Goal: Transaction & Acquisition: Purchase product/service

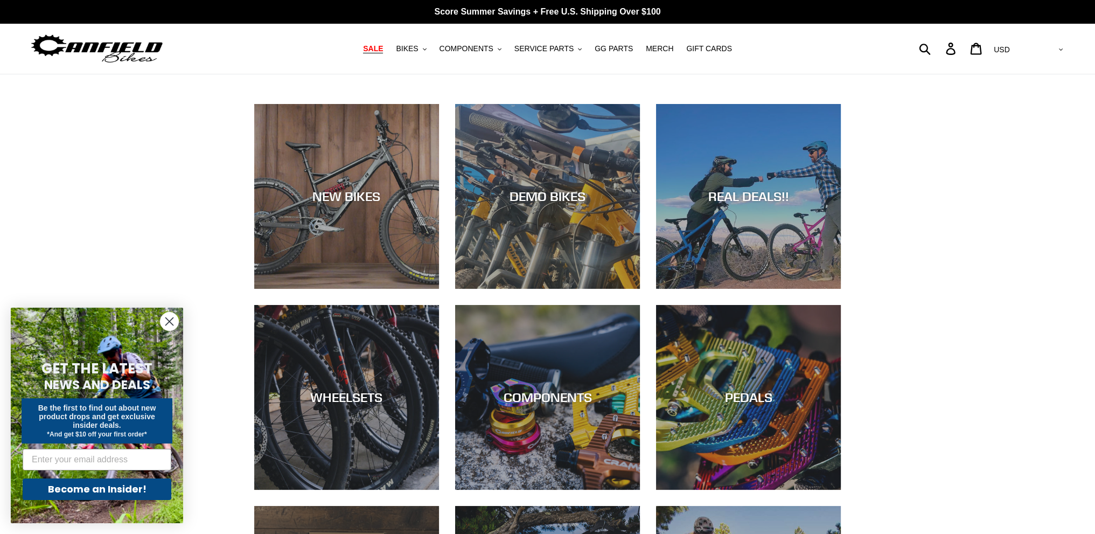
click at [383, 45] on span "SALE" at bounding box center [373, 48] width 20 height 9
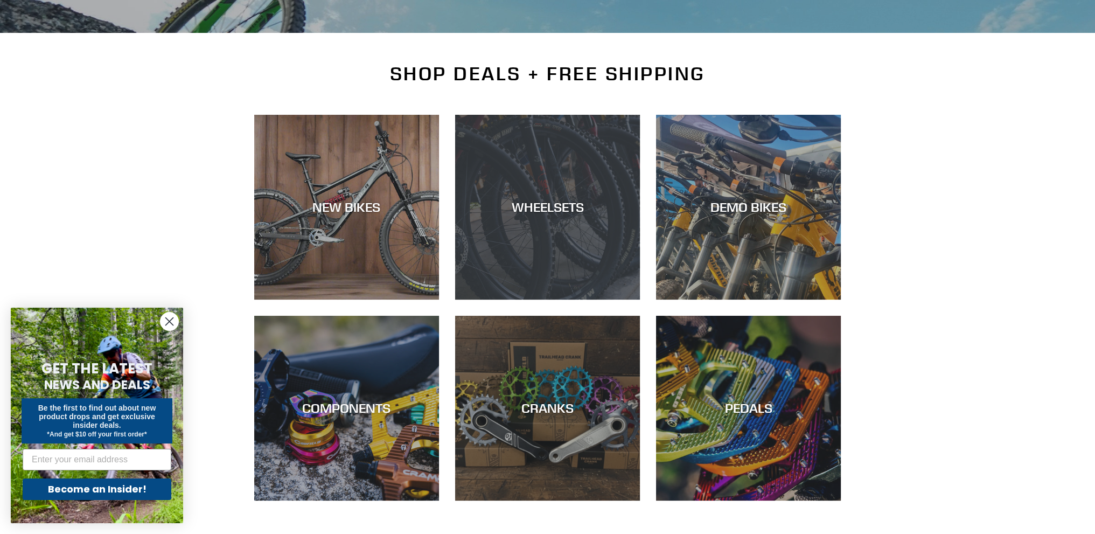
scroll to position [216, 0]
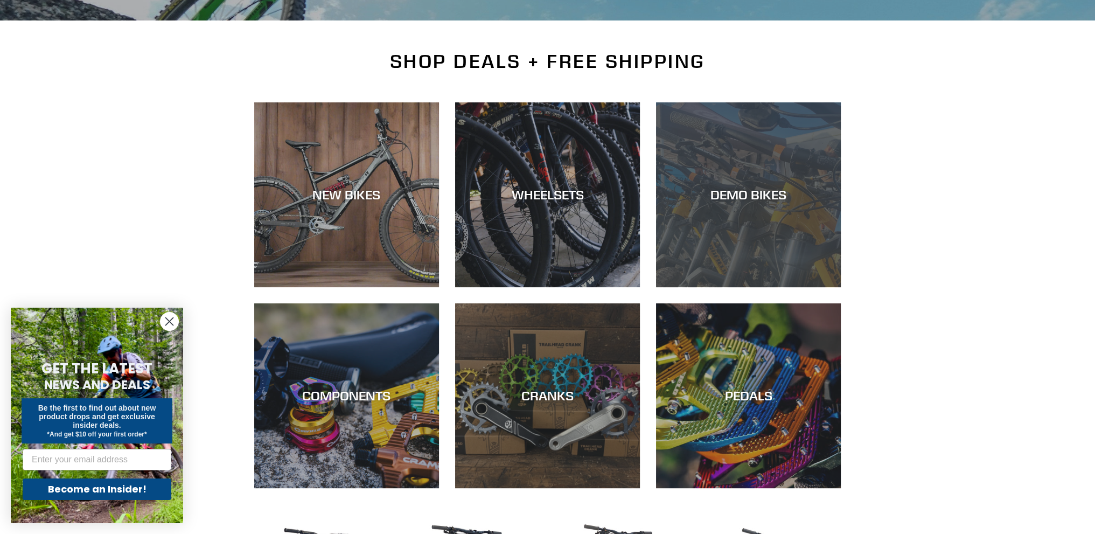
click at [735, 287] on div "DEMO BIKES" at bounding box center [748, 287] width 185 height 0
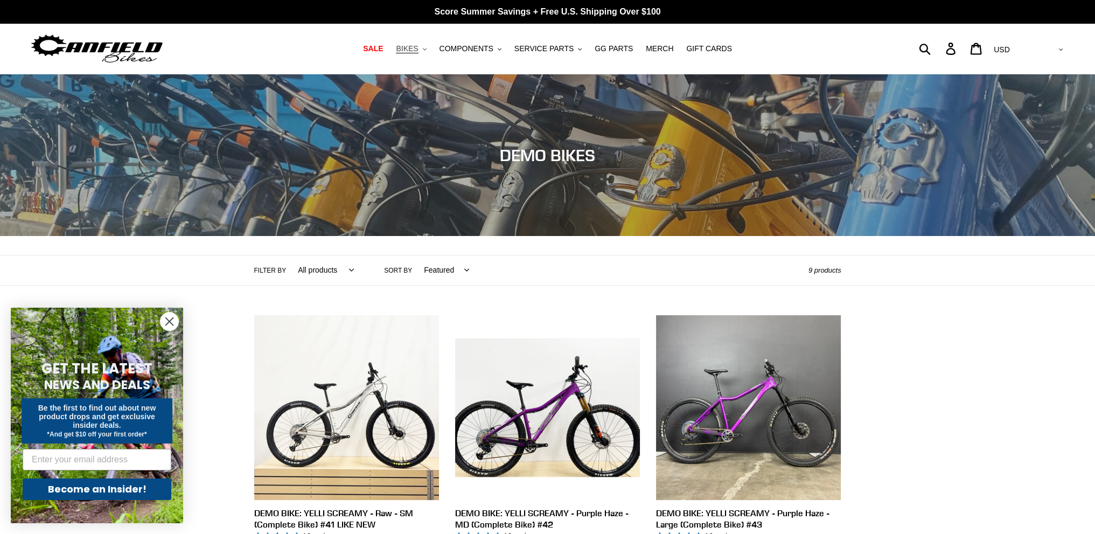
click at [418, 47] on span "BIKES" at bounding box center [407, 48] width 22 height 9
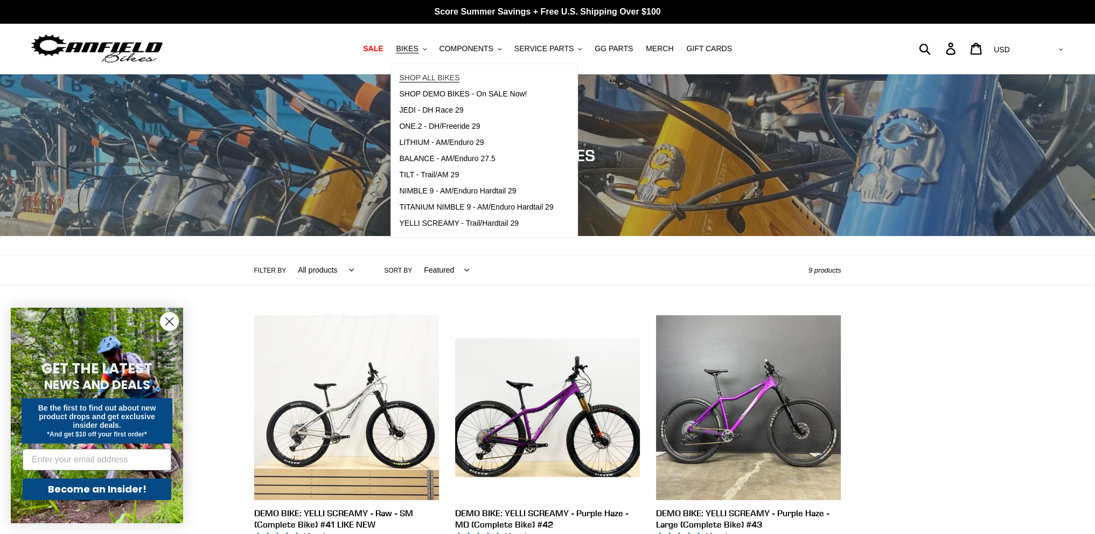
click at [437, 75] on span "SHOP ALL BIKES" at bounding box center [429, 77] width 60 height 9
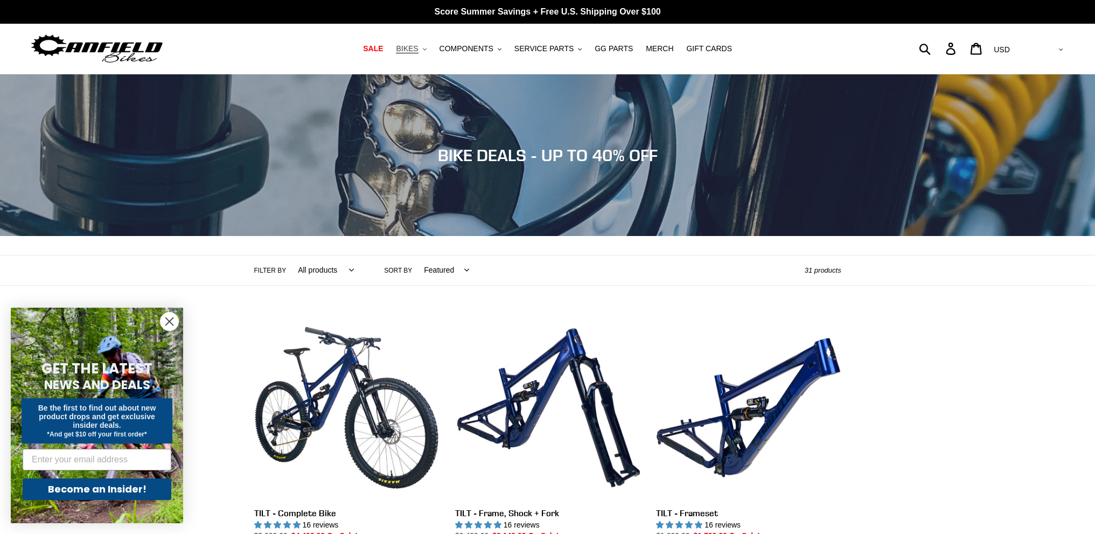
click at [418, 50] on span "BIKES" at bounding box center [407, 48] width 22 height 9
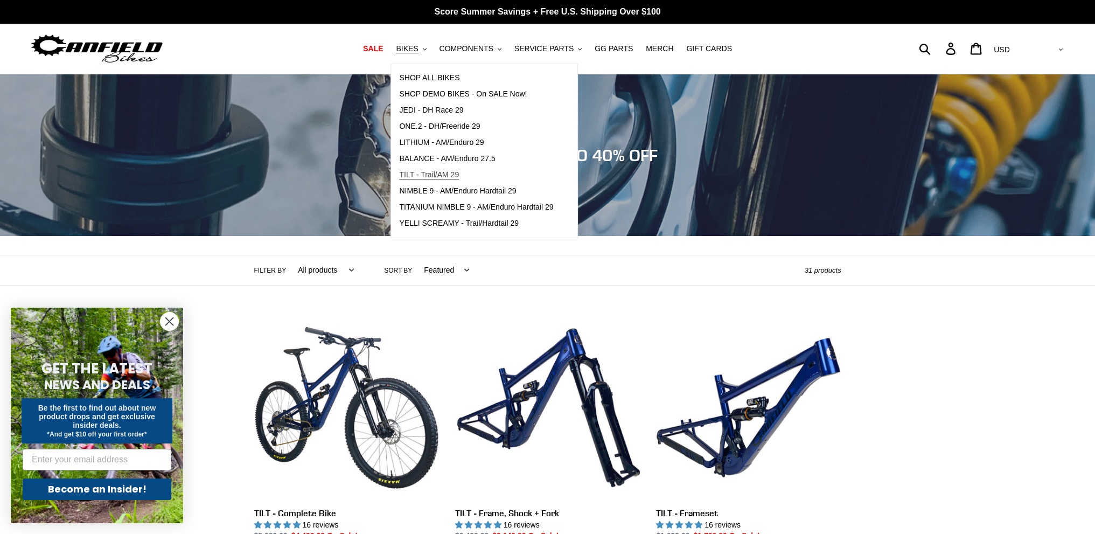
click at [459, 175] on span "TILT - Trail/AM 29" at bounding box center [429, 174] width 60 height 9
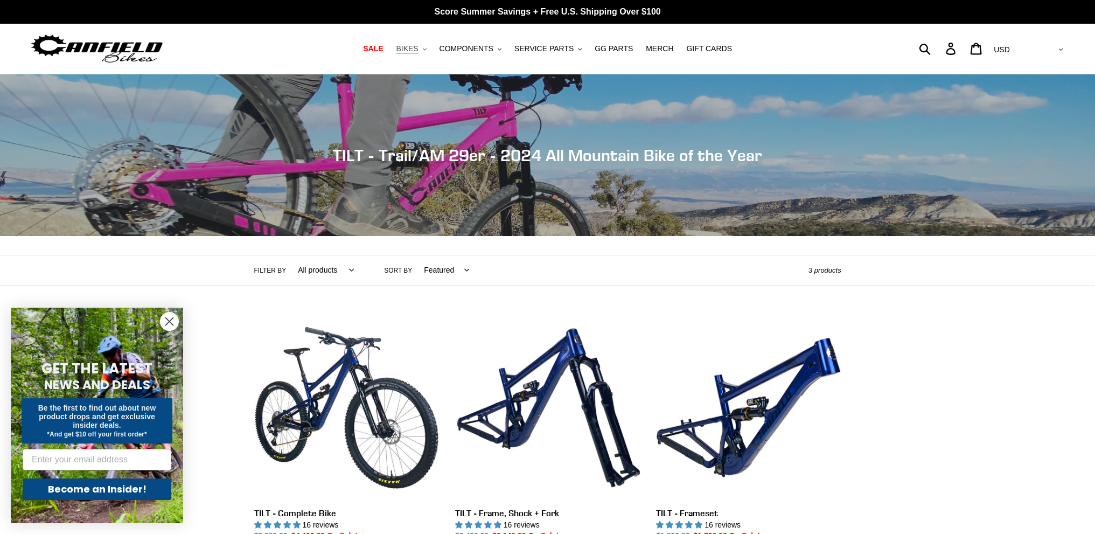
click at [429, 51] on button "BIKES .cls-1{fill:#231f20}" at bounding box center [411, 48] width 41 height 15
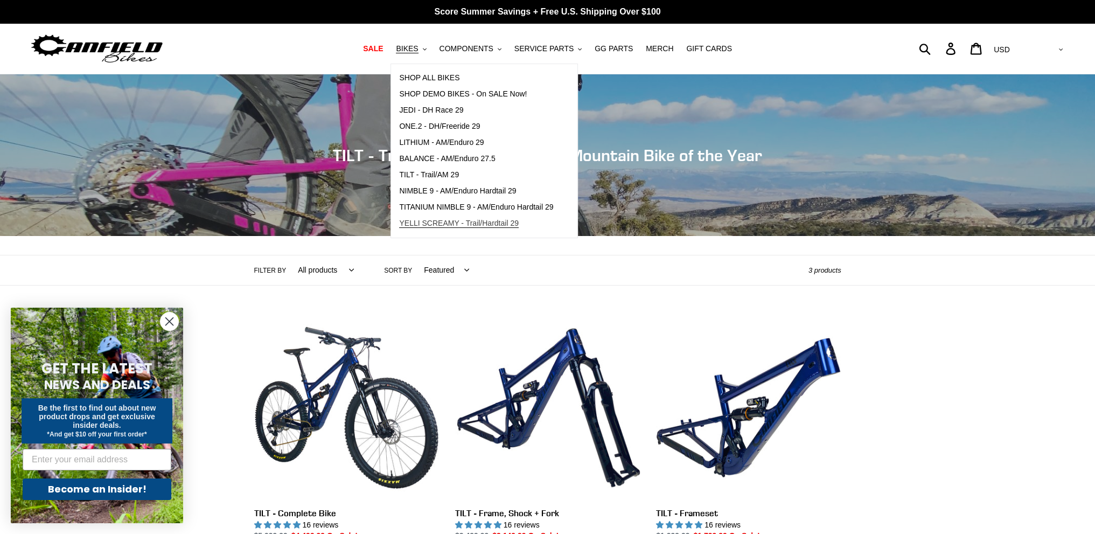
click at [474, 226] on span "YELLI SCREAMY - Trail/Hardtail 29" at bounding box center [459, 223] width 120 height 9
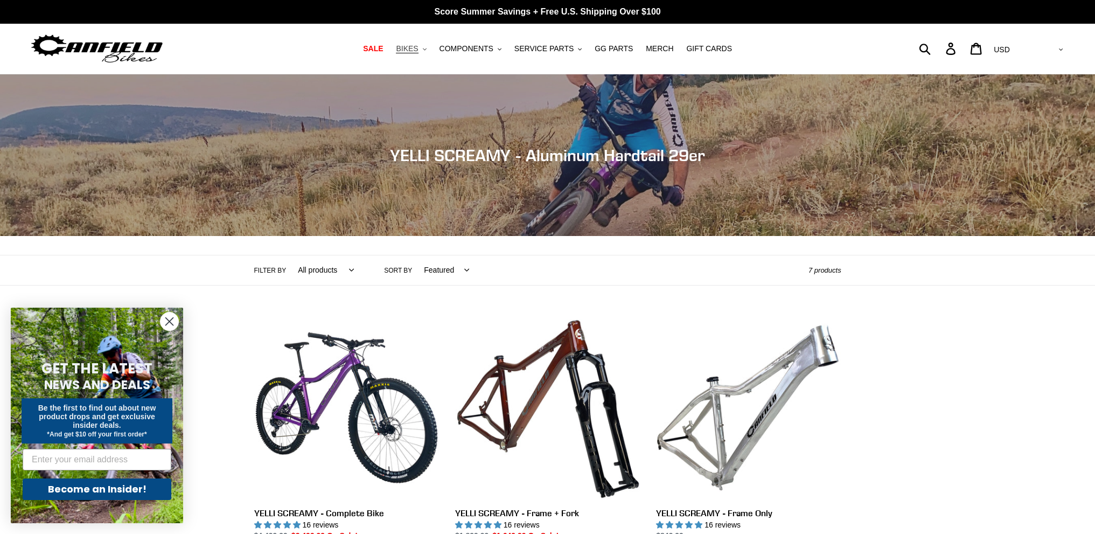
click at [429, 50] on button "BIKES .cls-1{fill:#231f20}" at bounding box center [411, 48] width 41 height 15
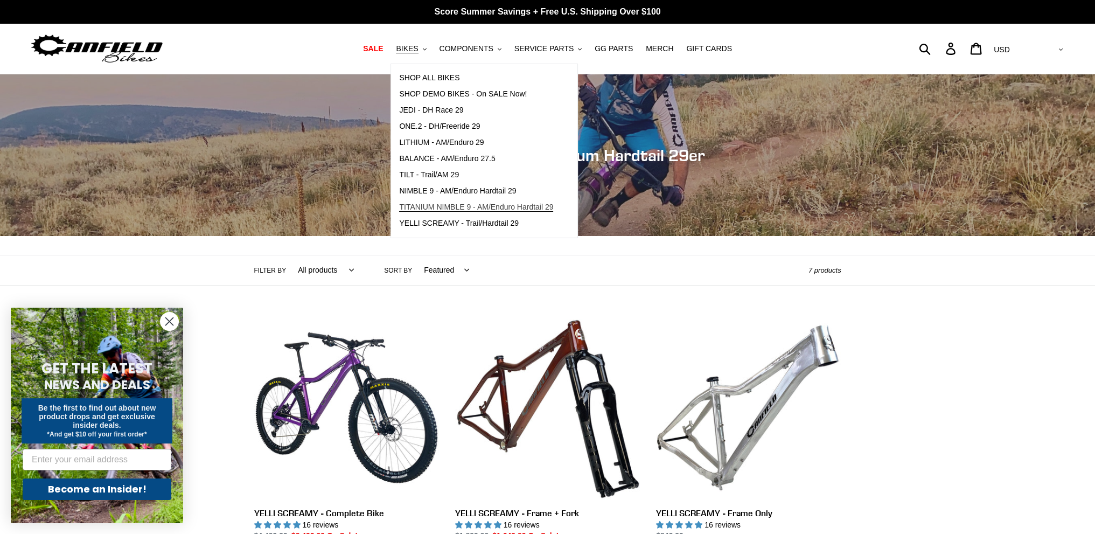
click at [473, 209] on span "TITANIUM NIMBLE 9 - AM/Enduro Hardtail 29" at bounding box center [476, 207] width 154 height 9
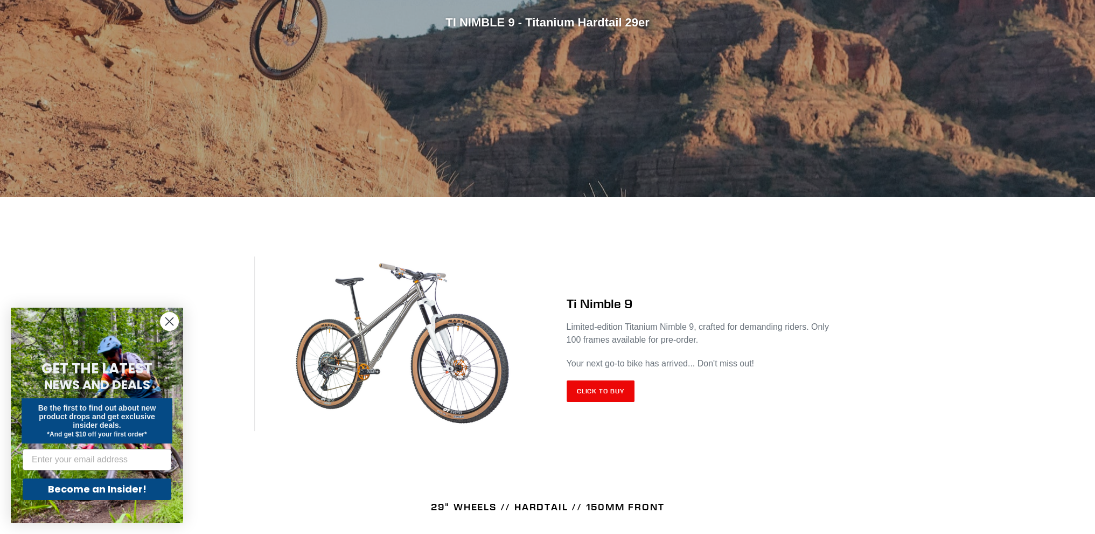
scroll to position [323, 0]
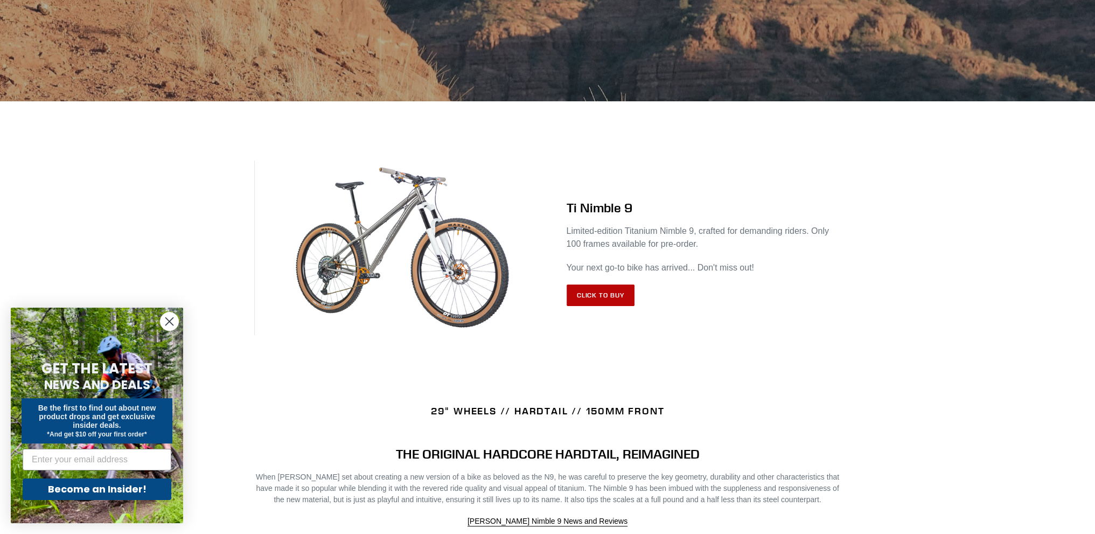
click at [603, 301] on link "Click to Buy" at bounding box center [601, 295] width 68 height 22
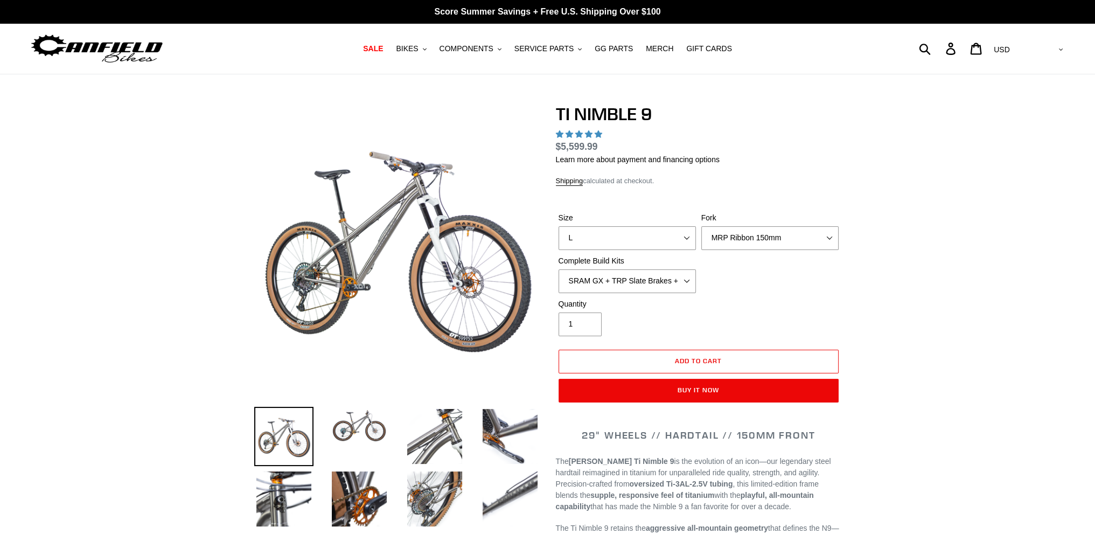
select select "highest-rating"
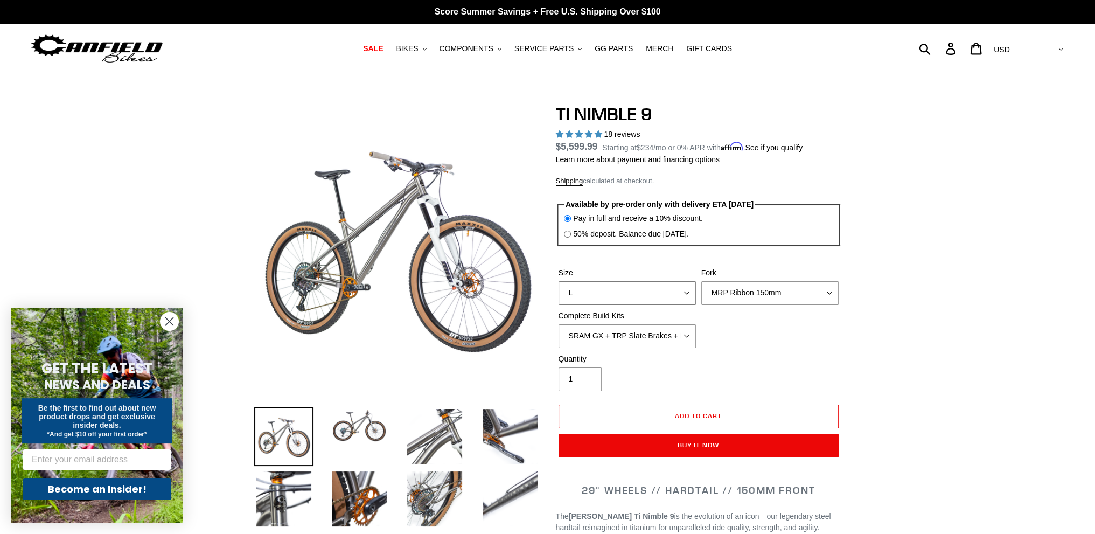
click at [622, 290] on select "S M L XL / XXL (Specify at checkout)" at bounding box center [627, 293] width 137 height 24
select select "M"
click at [559, 281] on select "S M L XL / XXL (Specify at checkout)" at bounding box center [627, 293] width 137 height 24
click at [731, 297] on select "MRP Ribbon 150mm RockShox Lyrik 150mm Fox Factory 36 150mm Cane Creek Helm 150m…" at bounding box center [770, 293] width 137 height 24
click at [702, 281] on select "MRP Ribbon 150mm RockShox Lyrik 150mm Fox Factory 36 150mm Cane Creek Helm 150m…" at bounding box center [770, 293] width 137 height 24
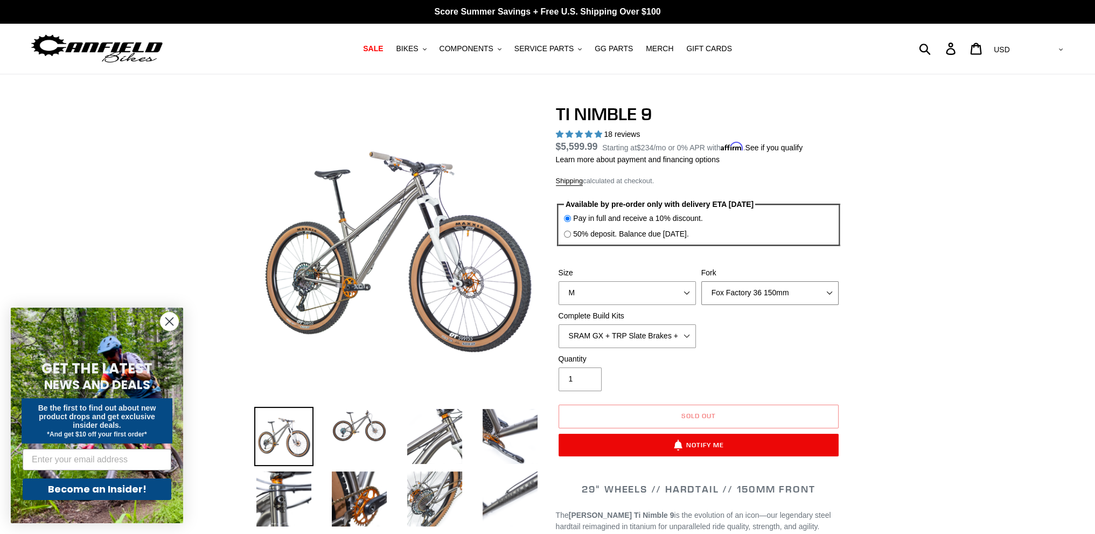
click at [732, 301] on select "MRP Ribbon 150mm RockShox Lyrik 150mm Fox Factory 36 150mm Cane Creek Helm 150m…" at bounding box center [770, 293] width 137 height 24
click at [702, 281] on select "MRP Ribbon 150mm RockShox Lyrik 150mm Fox Factory 36 150mm Cane Creek Helm 150m…" at bounding box center [770, 293] width 137 height 24
click at [730, 292] on select "MRP Ribbon 150mm RockShox Lyrik 150mm Fox Factory 36 150mm Cane Creek Helm 150m…" at bounding box center [770, 293] width 137 height 24
click at [702, 281] on select "MRP Ribbon 150mm RockShox Lyrik 150mm Fox Factory 36 150mm Cane Creek Helm 150m…" at bounding box center [770, 293] width 137 height 24
click at [737, 302] on select "MRP Ribbon 150mm RockShox Lyrik 150mm Fox Factory 36 150mm Cane Creek Helm 150m…" at bounding box center [770, 293] width 137 height 24
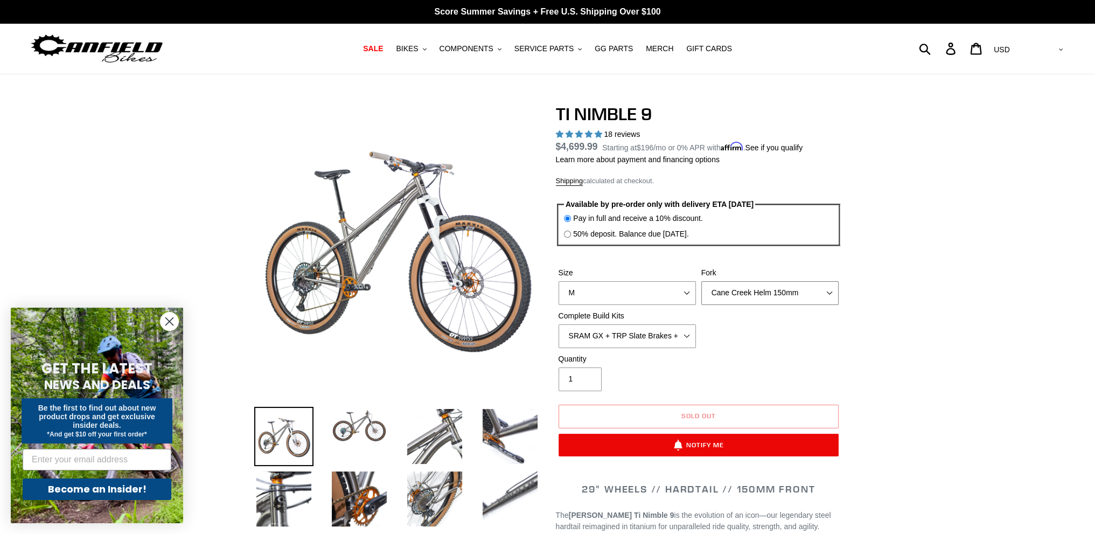
click at [702, 281] on select "MRP Ribbon 150mm RockShox Lyrik 150mm Fox Factory 36 150mm Cane Creek Helm 150m…" at bounding box center [770, 293] width 137 height 24
click at [734, 296] on select "MRP Ribbon 150mm RockShox Lyrik 150mm Fox Factory 36 150mm Cane Creek Helm 150m…" at bounding box center [770, 293] width 137 height 24
click at [702, 281] on select "MRP Ribbon 150mm RockShox Lyrik 150mm Fox Factory 36 150mm Cane Creek Helm 150m…" at bounding box center [770, 293] width 137 height 24
click at [729, 297] on select "MRP Ribbon 150mm RockShox Lyrik 150mm Fox Factory 36 150mm Cane Creek Helm 150m…" at bounding box center [770, 293] width 137 height 24
click at [702, 281] on select "MRP Ribbon 150mm RockShox Lyrik 150mm Fox Factory 36 150mm Cane Creek Helm 150m…" at bounding box center [770, 293] width 137 height 24
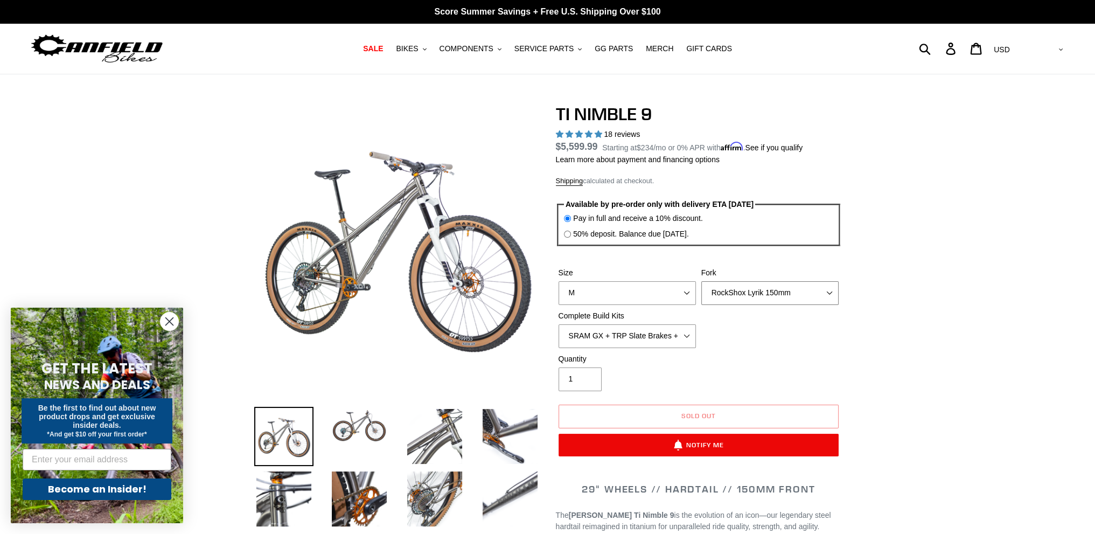
click at [737, 297] on select "MRP Ribbon 150mm RockShox Lyrik 150mm Fox Factory 36 150mm Cane Creek Helm 150m…" at bounding box center [770, 293] width 137 height 24
select select "Fox Factory 36 150mm"
click at [702, 281] on select "MRP Ribbon 150mm RockShox Lyrik 150mm Fox Factory 36 150mm Cane Creek Helm 150m…" at bounding box center [770, 293] width 137 height 24
click at [678, 334] on select "SRAM GX + TRP Slate Brakes + Rotors + e13 LG-1 Wheels SHIMANO XT + SHIMANO brak…" at bounding box center [627, 336] width 137 height 24
select select "SHIMANO XT + SHIMANO brakes + Rotors + e13 LG-1 Wheels"
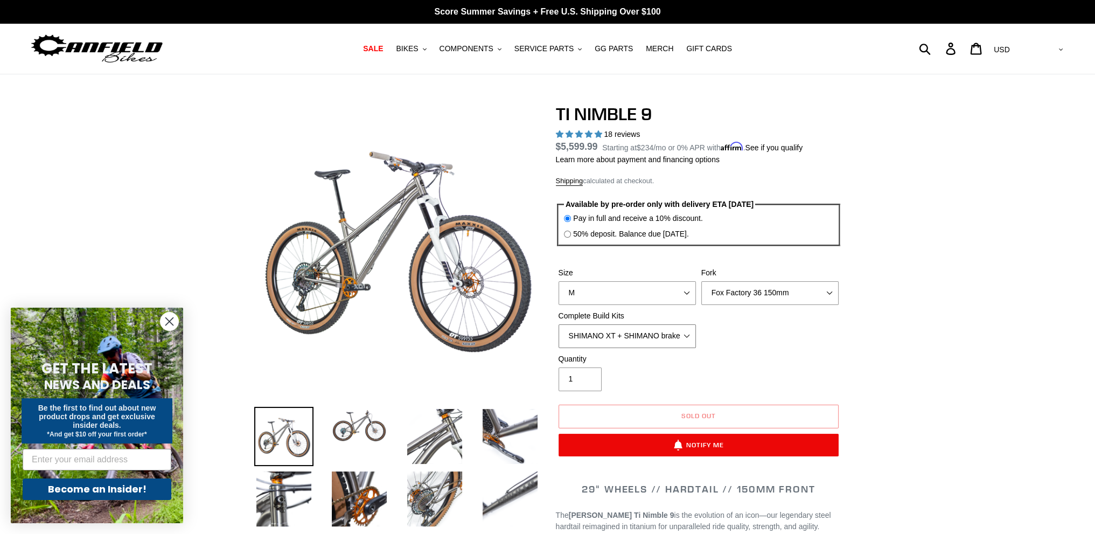
click at [559, 324] on select "SRAM GX + TRP Slate Brakes + Rotors + e13 LG-1 Wheels SHIMANO XT + SHIMANO brak…" at bounding box center [627, 336] width 137 height 24
click at [668, 342] on select "SRAM GX + TRP Slate Brakes + Rotors + e13 LG-1 Wheels SHIMANO XT + SHIMANO brak…" at bounding box center [627, 336] width 137 height 24
click at [668, 341] on select "SRAM GX + TRP Slate Brakes + Rotors + e13 LG-1 Wheels SHIMANO XT + SHIMANO brak…" at bounding box center [627, 336] width 137 height 24
click at [634, 234] on label "50% deposit. Balance due 8/10/25." at bounding box center [631, 233] width 116 height 11
click at [571, 234] on input "50% deposit. Balance due 8/10/25." at bounding box center [567, 234] width 7 height 7
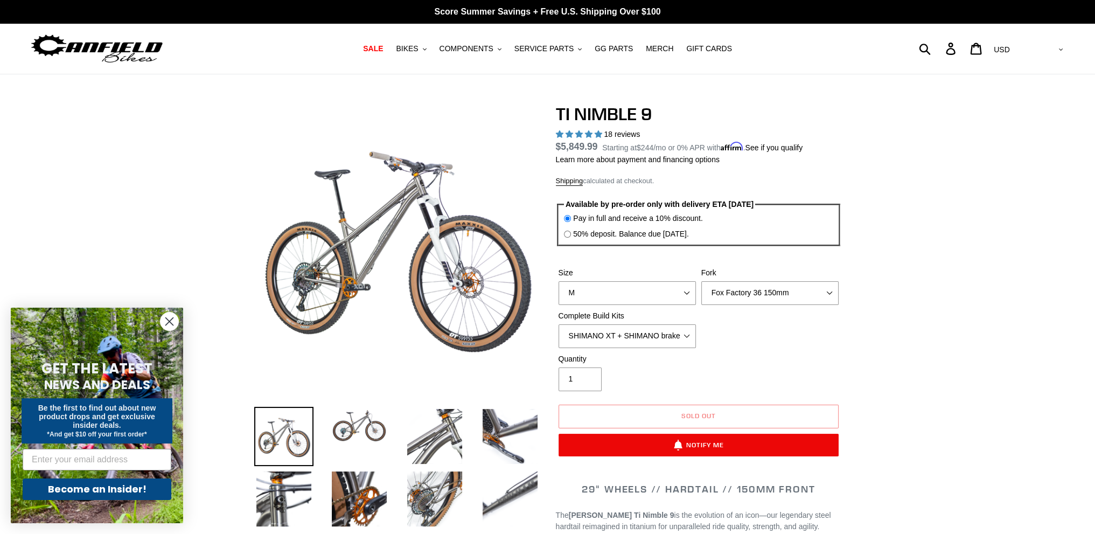
radio input "true"
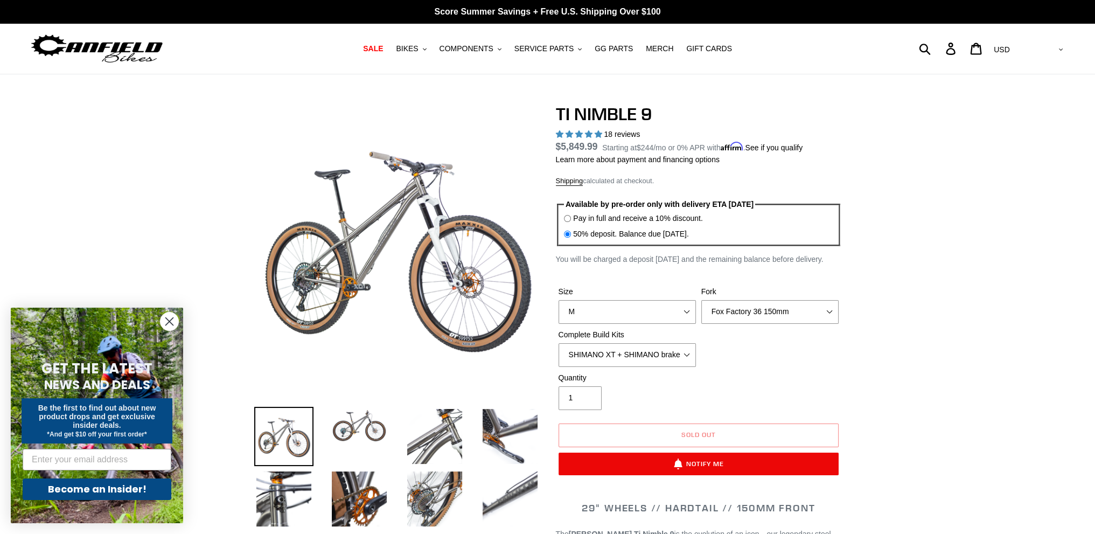
click at [631, 217] on label "Pay in full and receive a 10% discount." at bounding box center [637, 218] width 129 height 11
click at [571, 217] on input "Pay in full and receive a 10% discount." at bounding box center [567, 218] width 7 height 7
radio input "true"
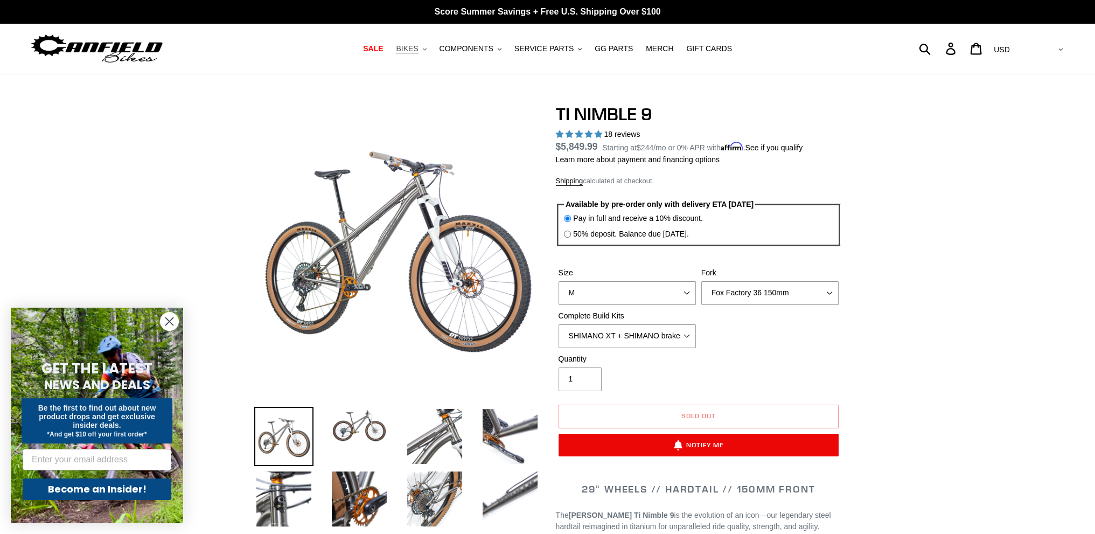
click at [418, 51] on span "BIKES" at bounding box center [407, 48] width 22 height 9
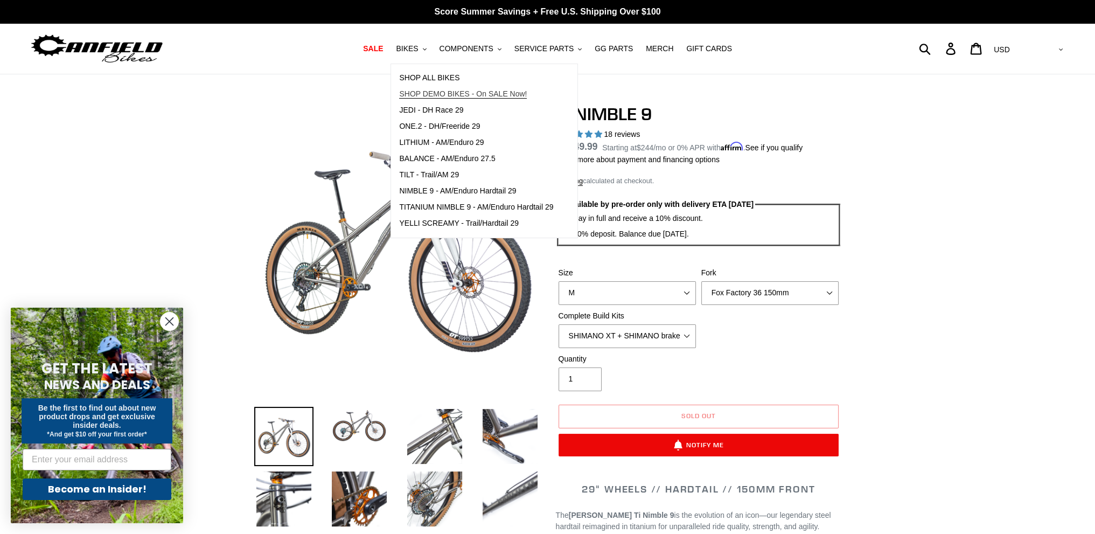
click at [437, 94] on span "SHOP DEMO BIKES - On SALE Now!" at bounding box center [463, 93] width 128 height 9
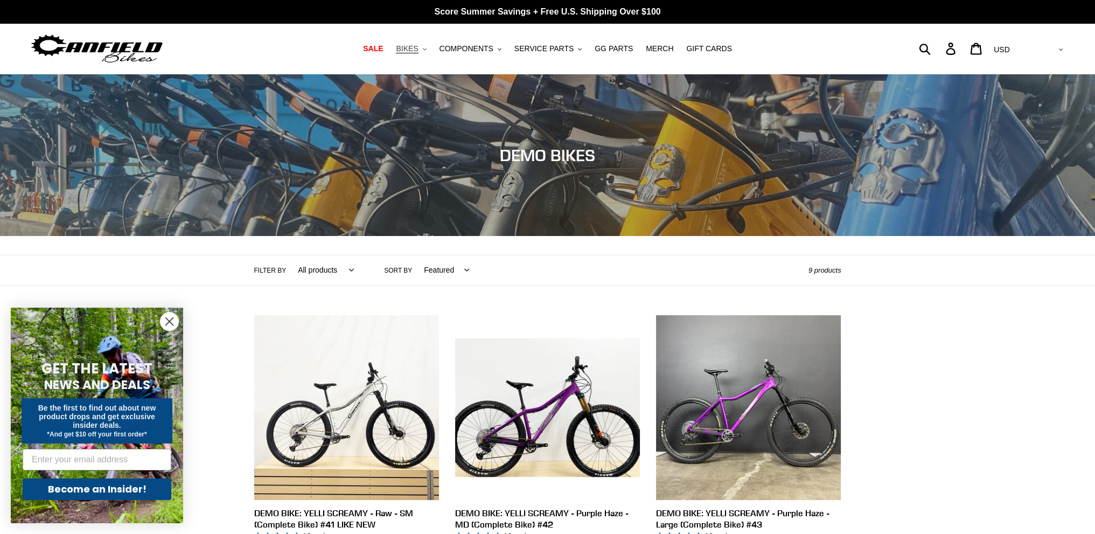
click at [418, 44] on span "BIKES" at bounding box center [407, 48] width 22 height 9
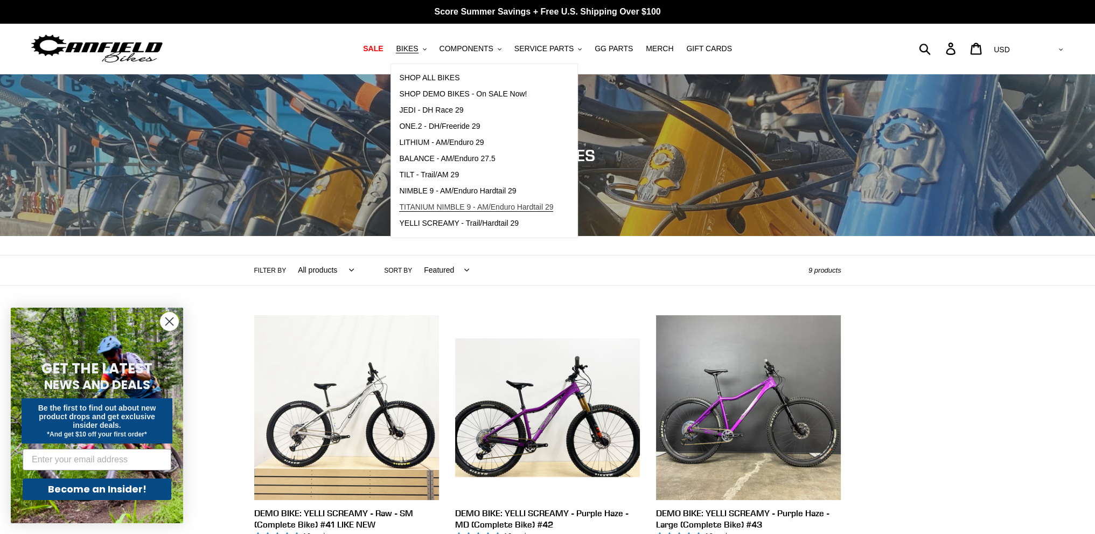
click at [466, 201] on link "TITANIUM NIMBLE 9 - AM/Enduro Hardtail 29" at bounding box center [476, 207] width 170 height 16
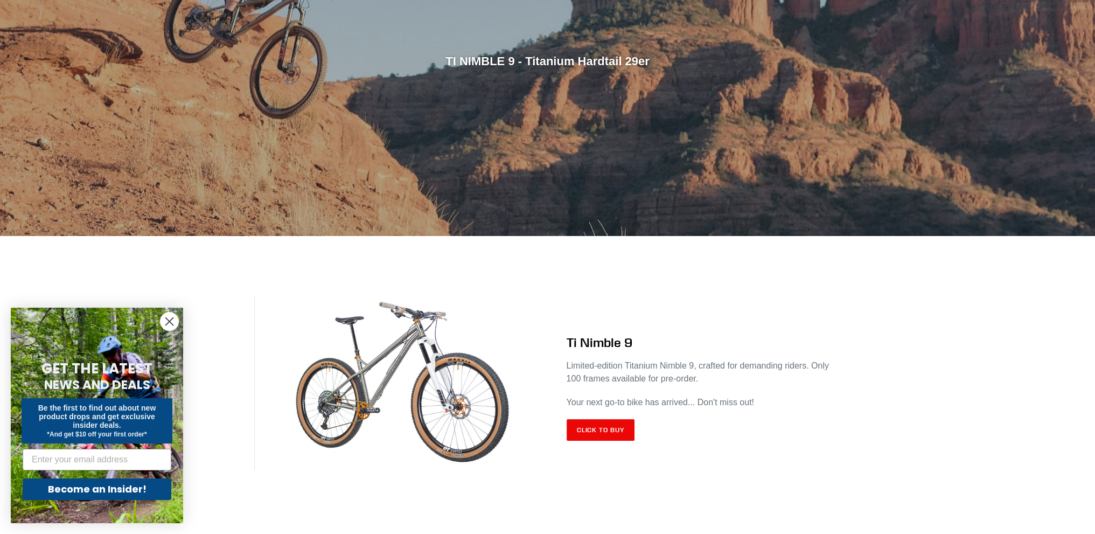
scroll to position [216, 0]
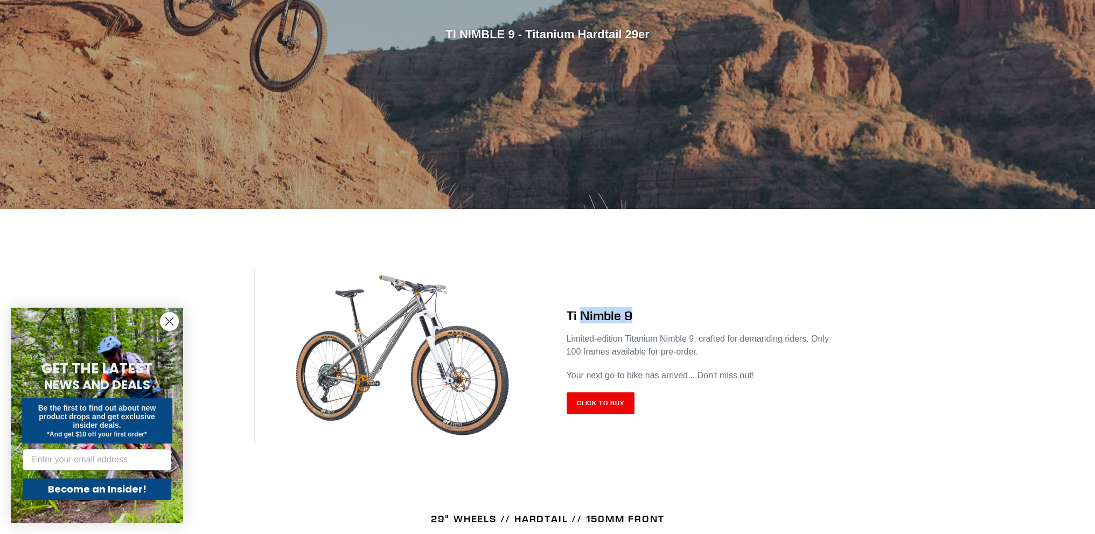
drag, startPoint x: 581, startPoint y: 315, endPoint x: 634, endPoint y: 314, distance: 52.8
click at [634, 314] on h2 "Ti Nimble 9" at bounding box center [704, 316] width 275 height 16
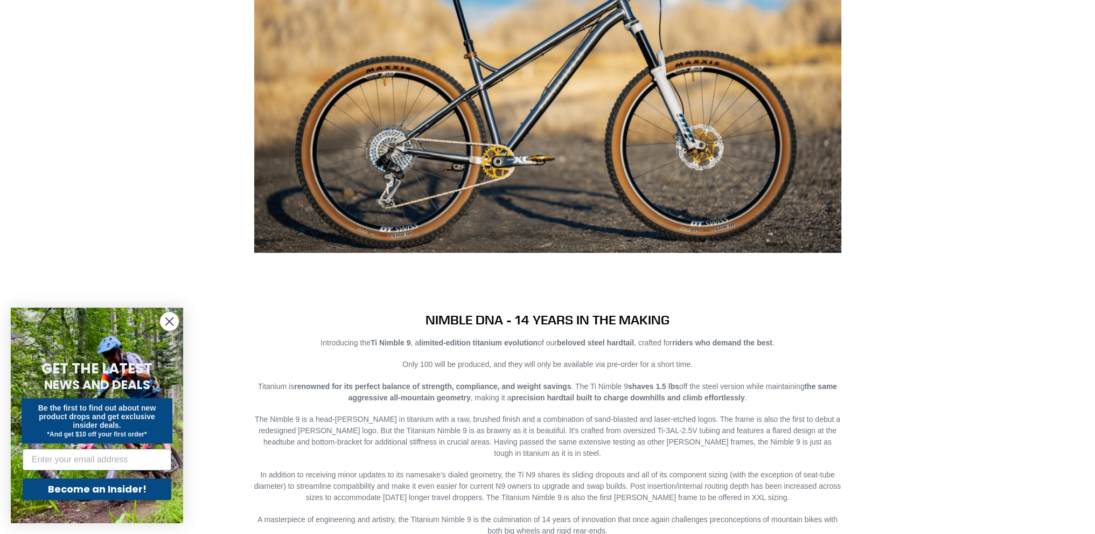
scroll to position [1024, 0]
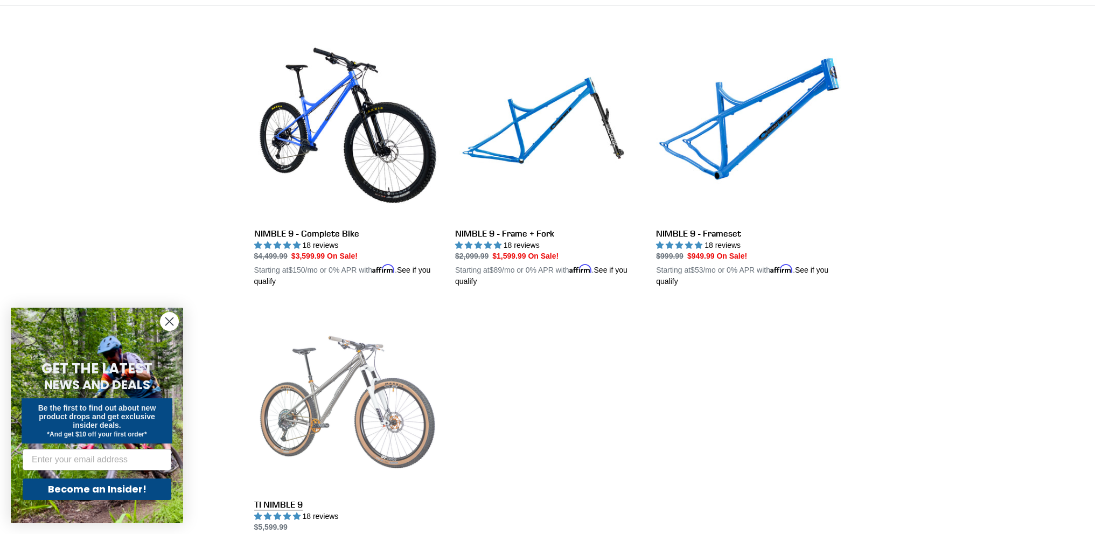
scroll to position [269, 0]
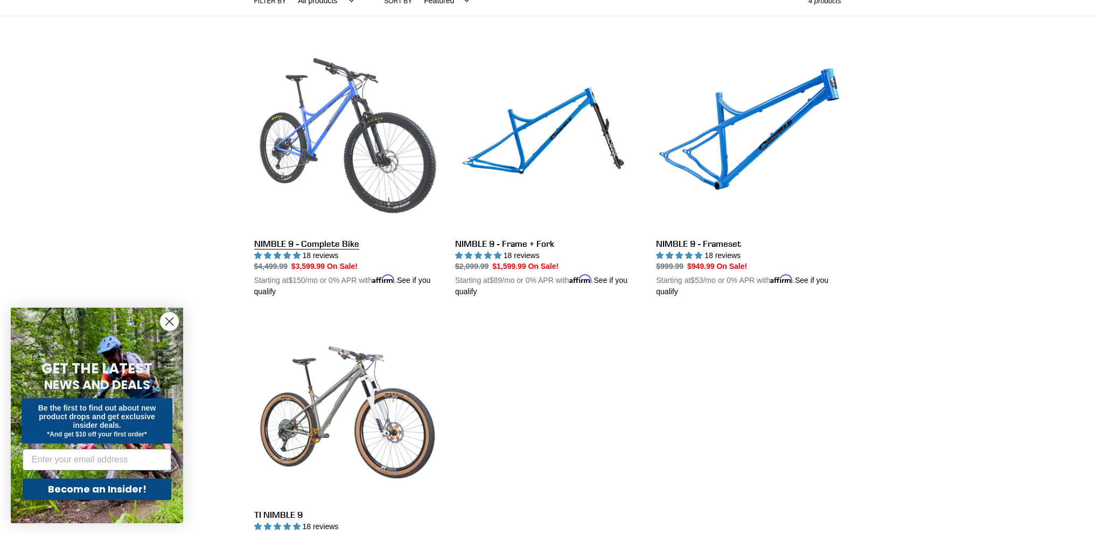
click at [322, 132] on link "NIMBLE 9 - Complete Bike" at bounding box center [346, 172] width 185 height 252
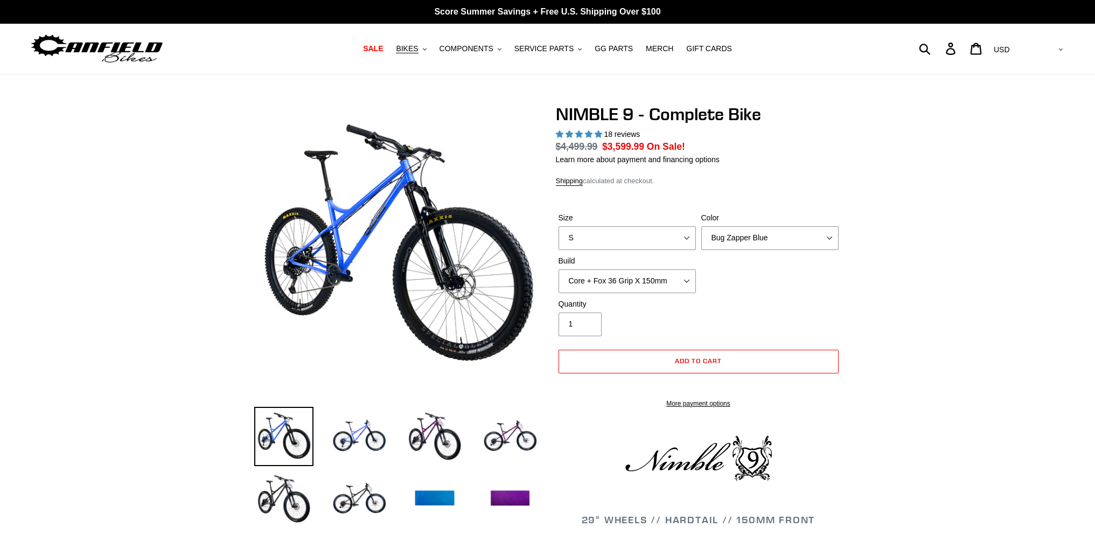
select select "highest-rating"
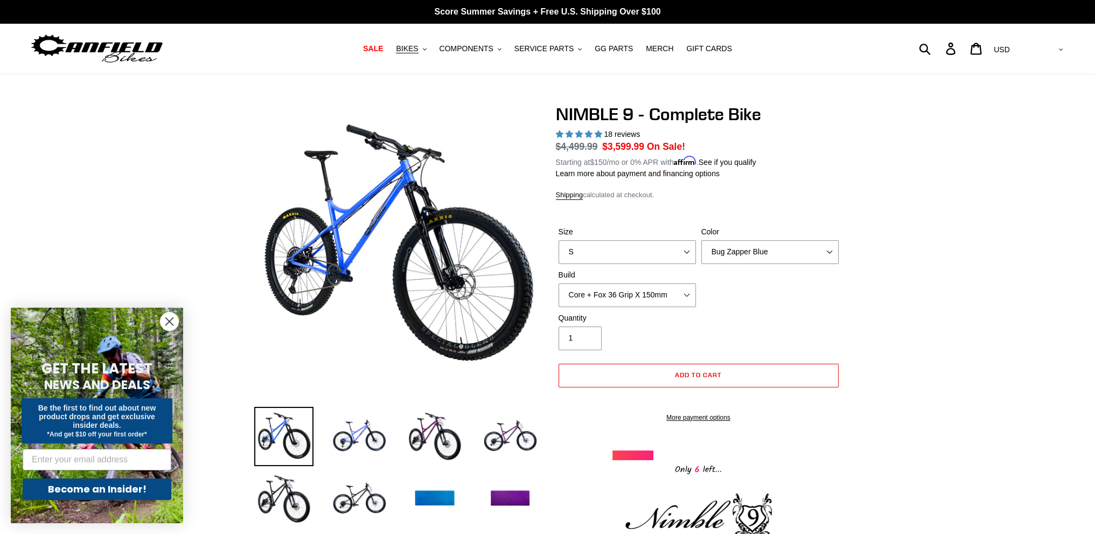
click at [593, 269] on label "Build" at bounding box center [627, 274] width 137 height 11
click at [593, 283] on select "Core + Fox 36 Grip X 150mm Pro + Fox 36 Grip X 150mm Core + RockShox Lyrik Ulti…" at bounding box center [627, 295] width 137 height 24
click at [584, 255] on select "S M L XL" at bounding box center [627, 252] width 137 height 24
click at [559, 240] on select "S M L XL" at bounding box center [627, 252] width 137 height 24
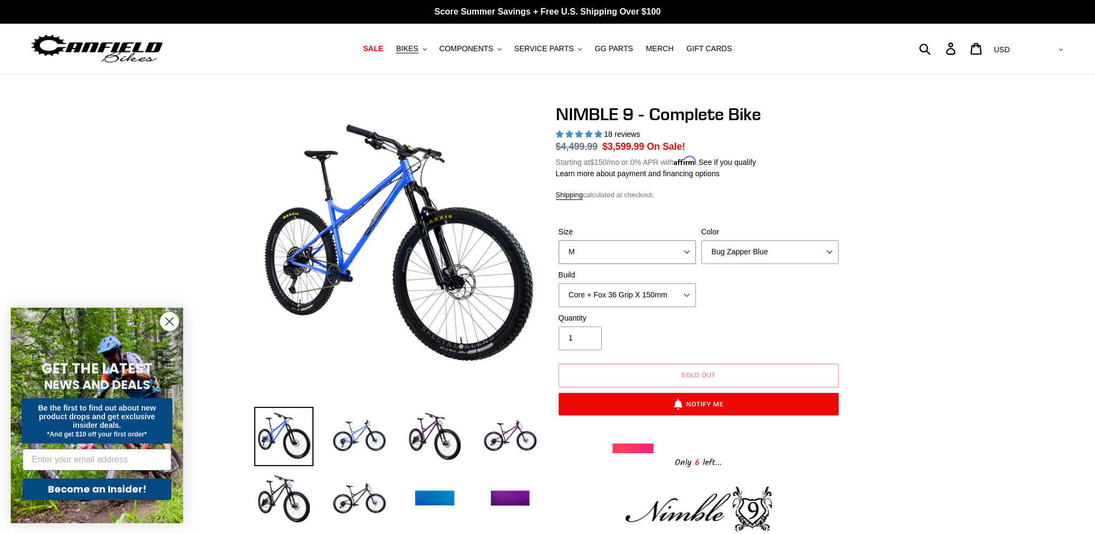
click at [580, 258] on select "S M L XL" at bounding box center [627, 252] width 137 height 24
click at [559, 240] on select "S M L XL" at bounding box center [627, 252] width 137 height 24
drag, startPoint x: 578, startPoint y: 247, endPoint x: 580, endPoint y: 253, distance: 6.8
click at [578, 247] on select "S M L XL" at bounding box center [627, 252] width 137 height 24
select select "XL"
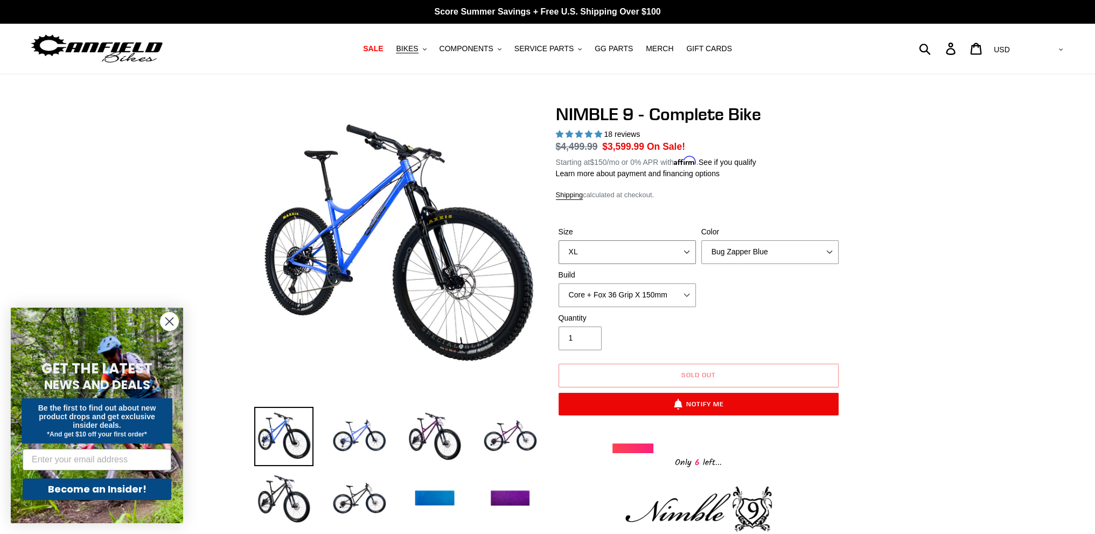
click at [559, 240] on select "S M L XL" at bounding box center [627, 252] width 137 height 24
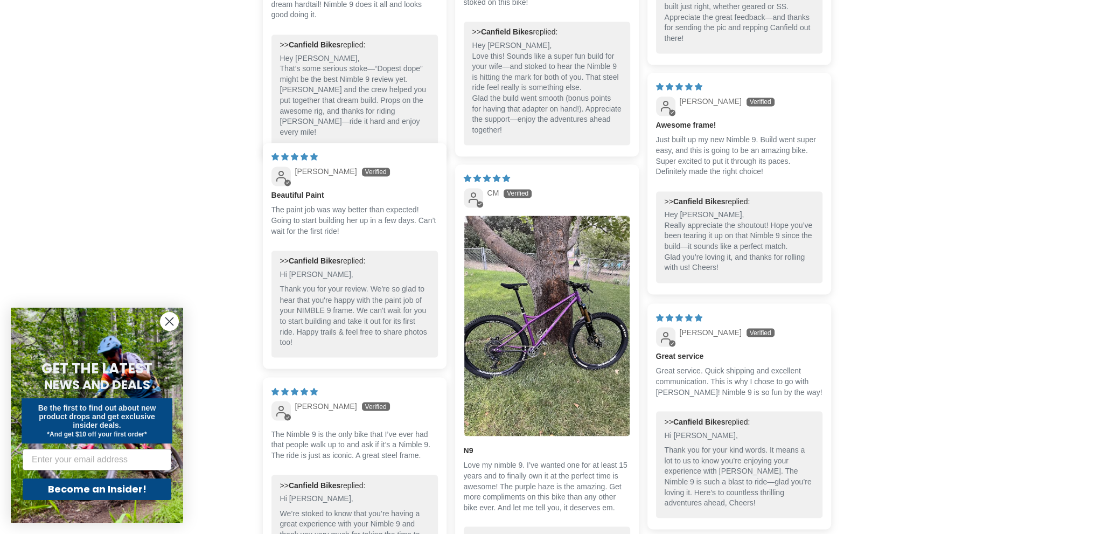
scroll to position [2950, 0]
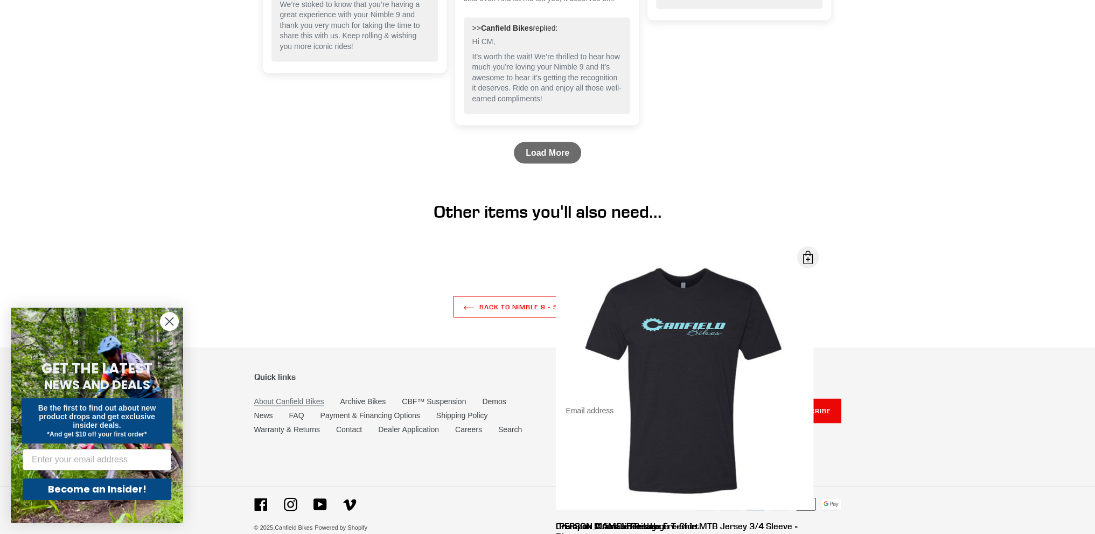
click at [301, 397] on link "About Canfield Bikes" at bounding box center [289, 401] width 70 height 9
